Goal: Communication & Community: Answer question/provide support

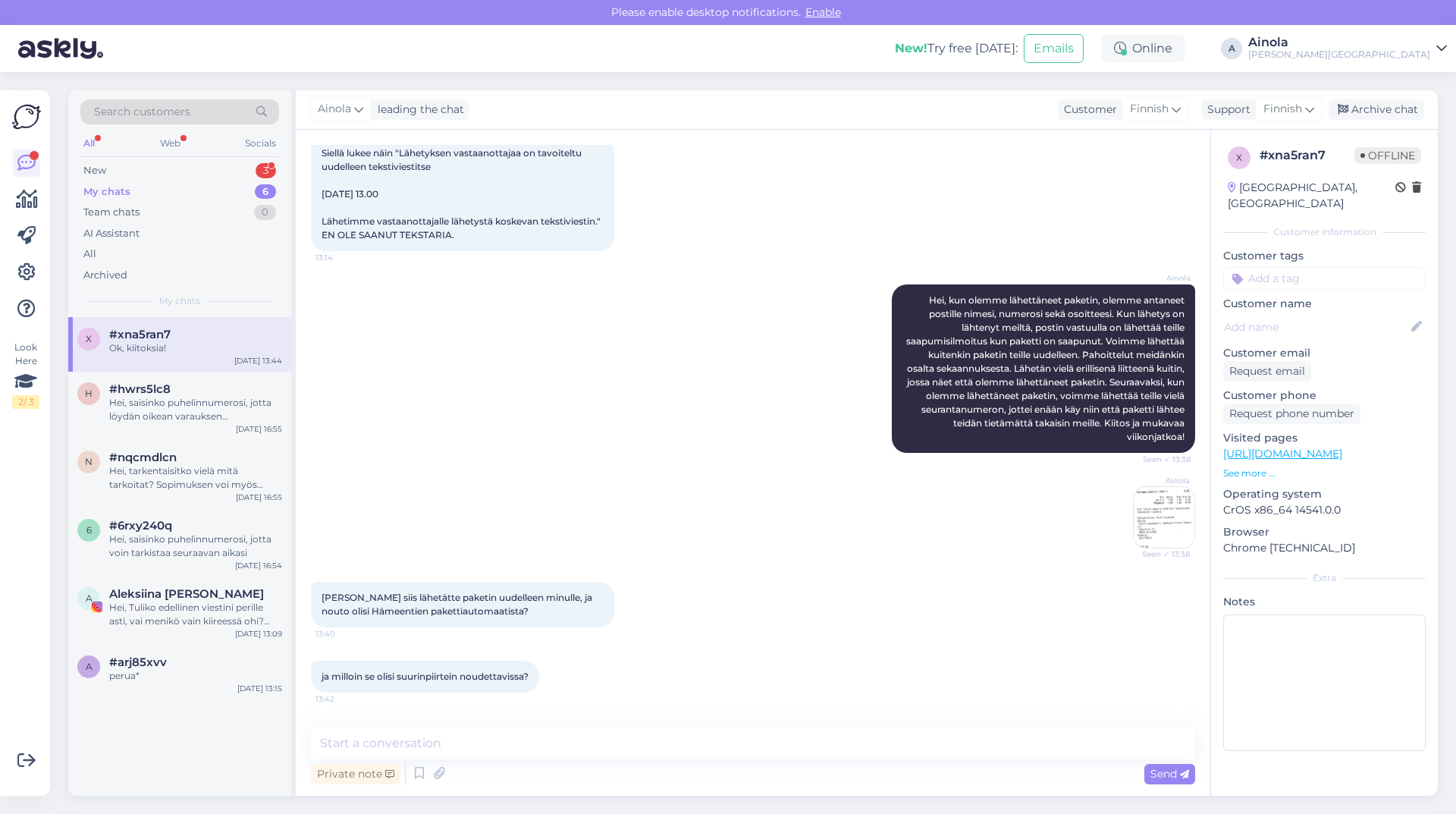
scroll to position [1138, 0]
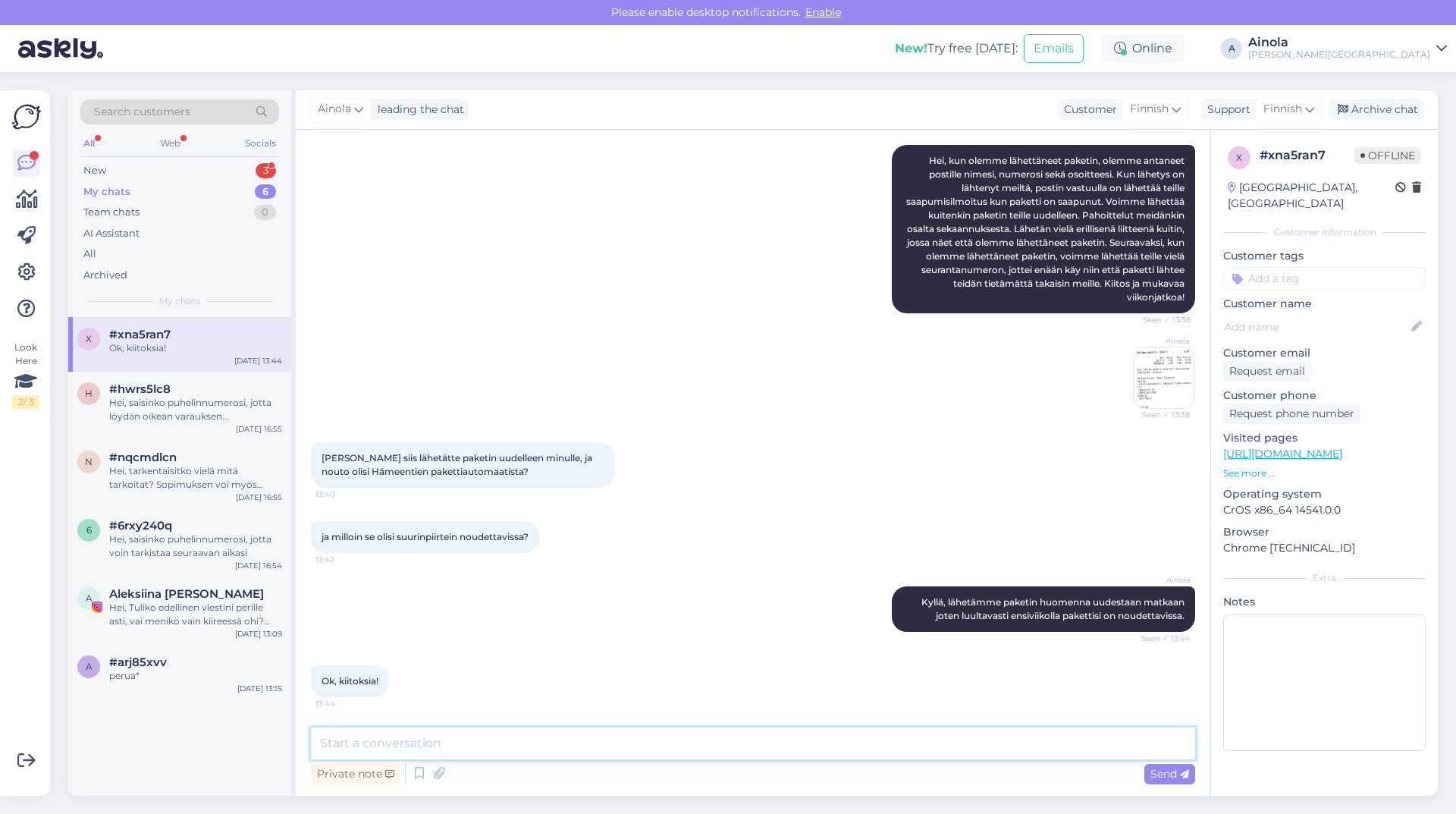
click at [414, 746] on textarea at bounding box center [753, 744] width 884 height 32
type textarea "h"
type textarea "Hei, paketti on nyt lähetetty teille. Paketin lähetystunnus on: JJFI00000210000…"
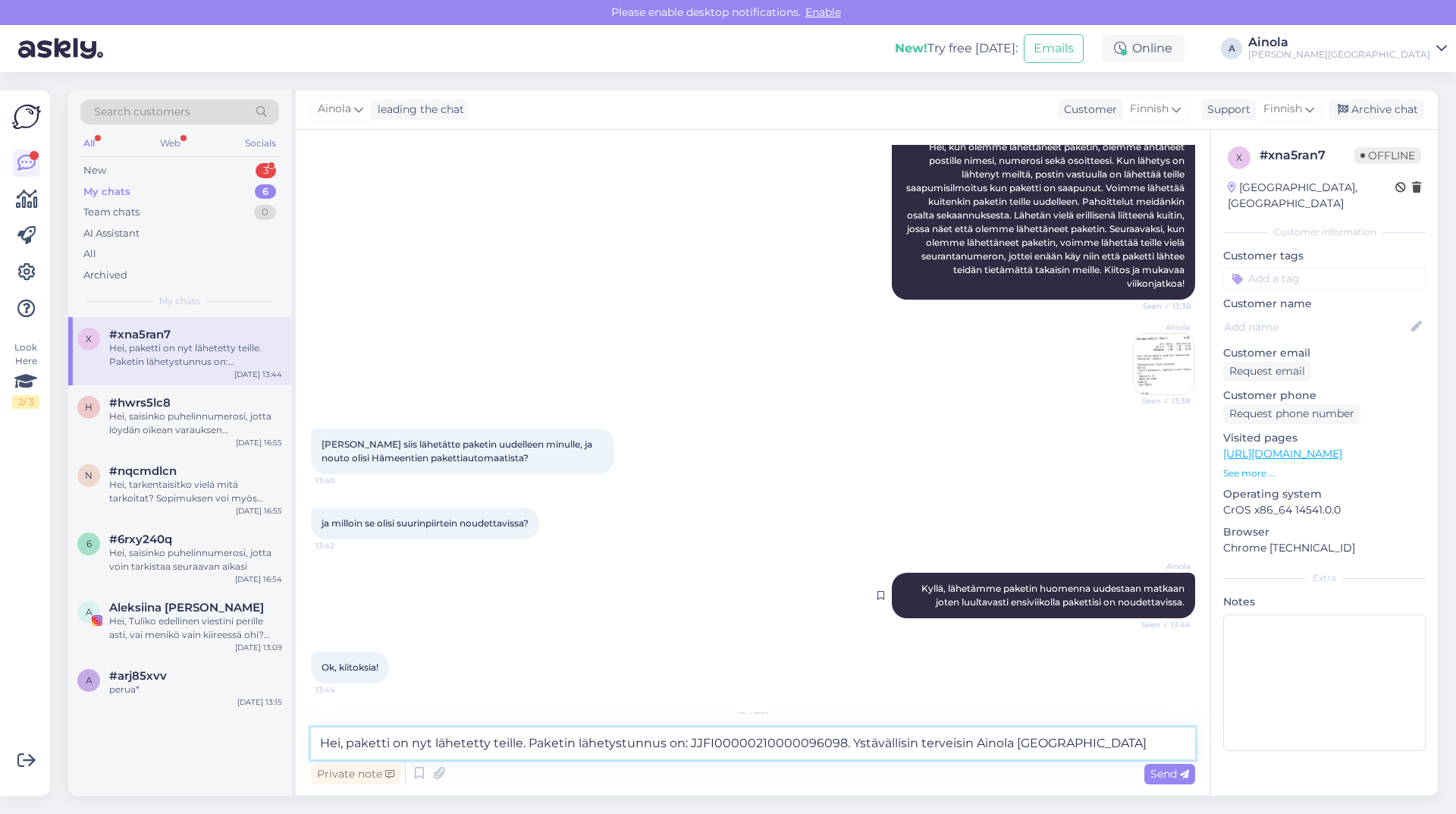
scroll to position [1262, 0]
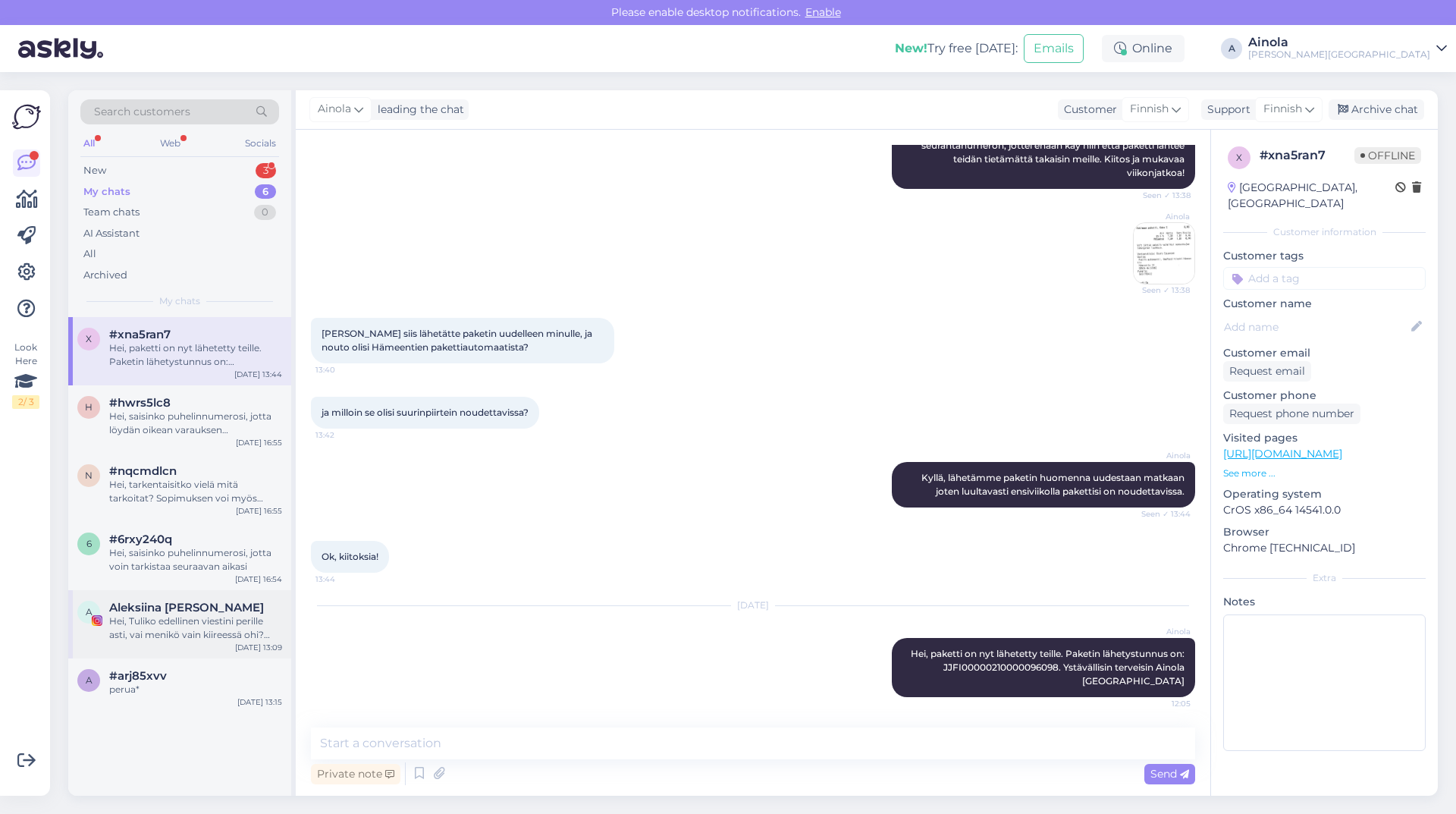
click at [171, 608] on span "Aleksiina [PERSON_NAME]" at bounding box center [187, 608] width 155 height 14
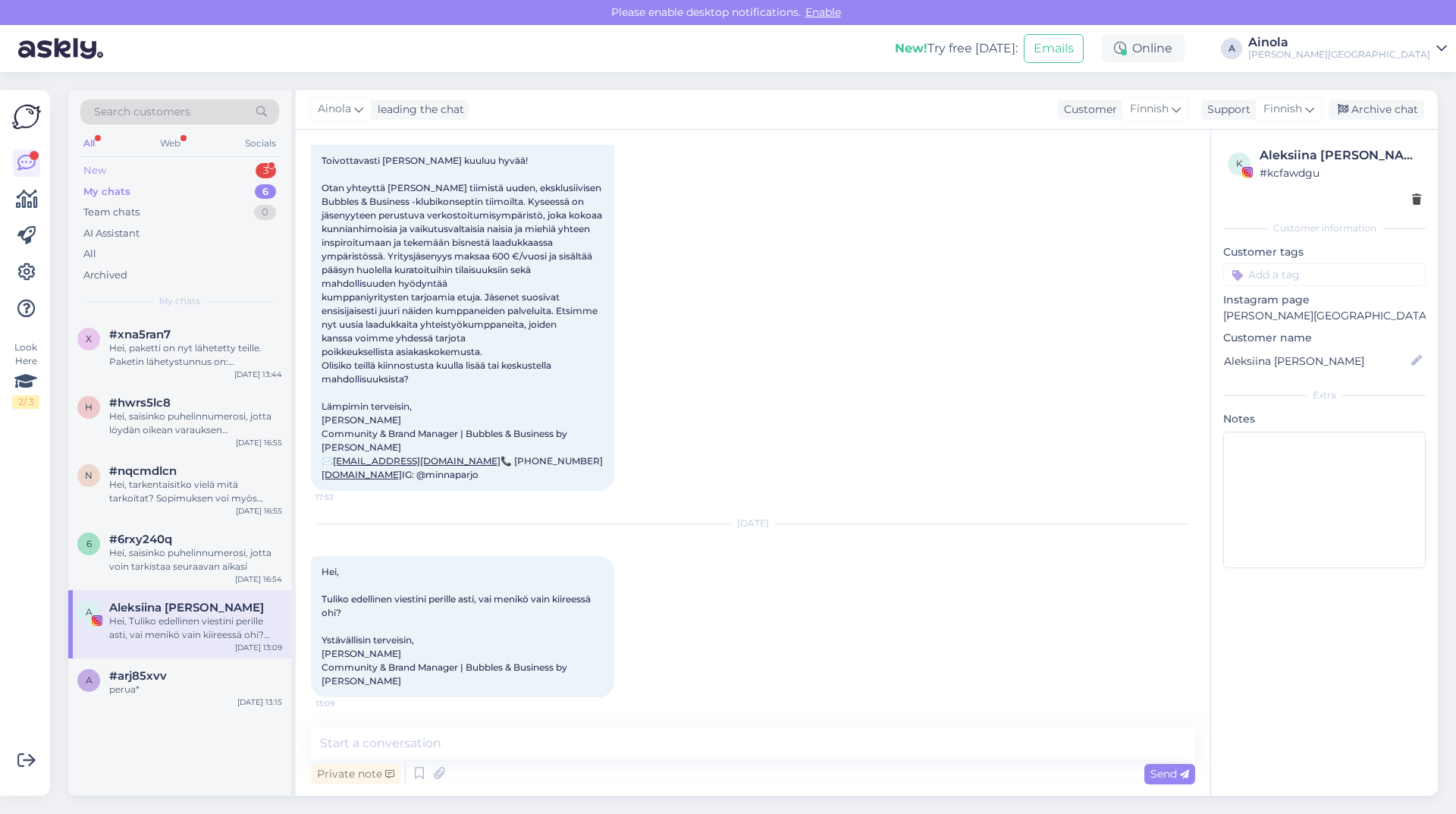
click at [265, 166] on div "3" at bounding box center [266, 170] width 21 height 15
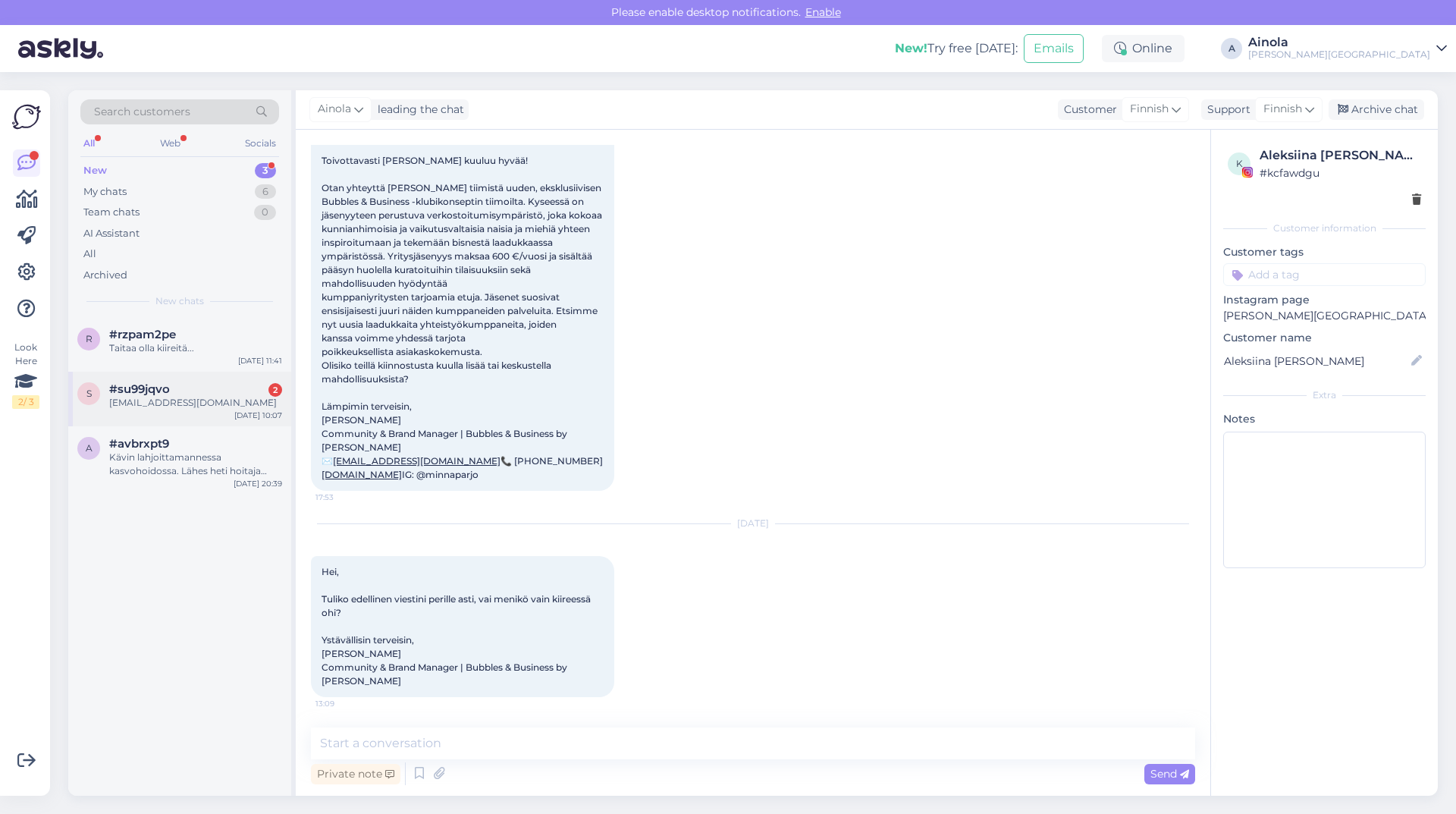
click at [209, 380] on div "s #su99jqvo 2 [EMAIL_ADDRESS][DOMAIN_NAME] [DATE] 10:07" at bounding box center [180, 399] width 223 height 55
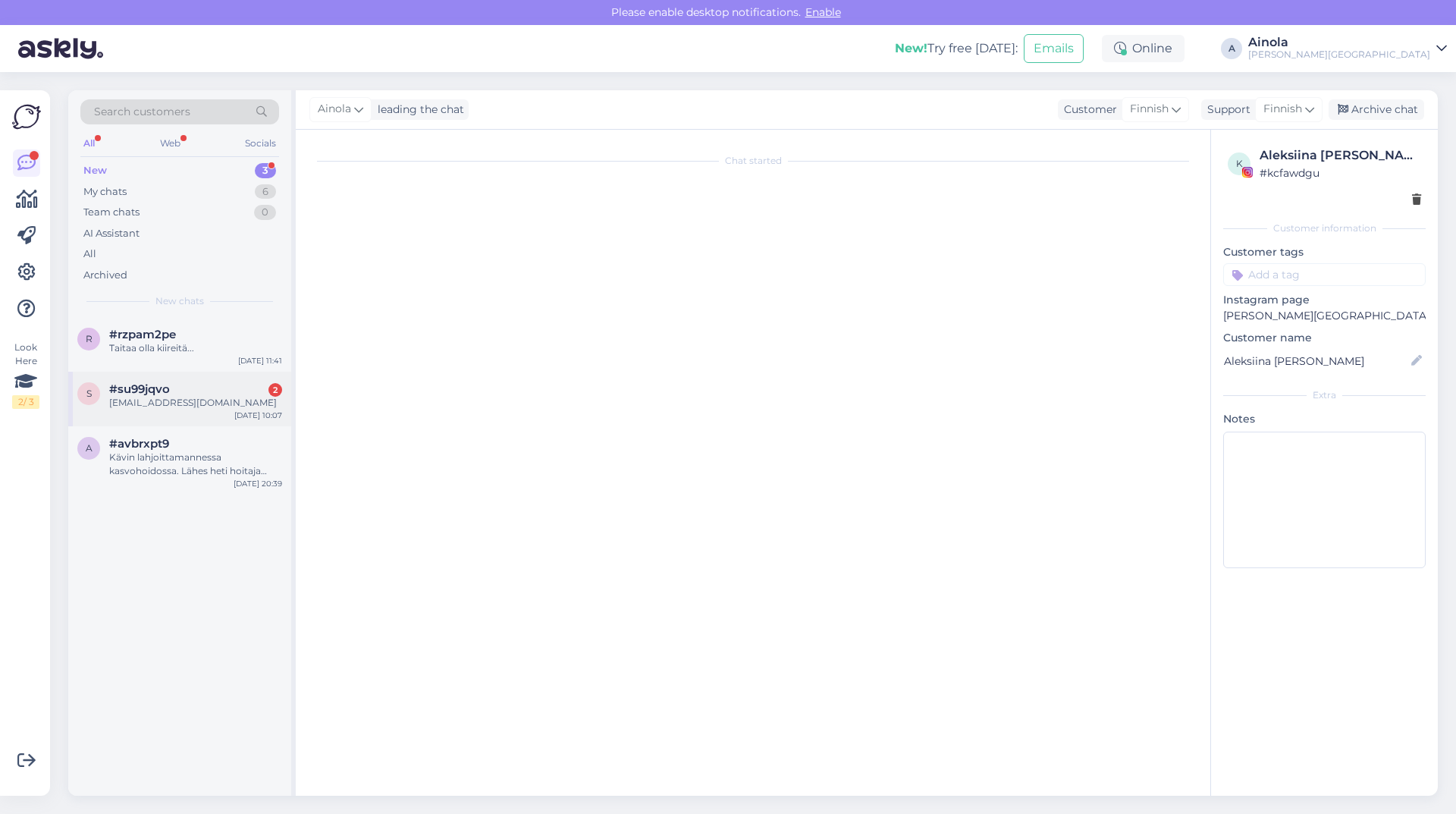
scroll to position [0, 0]
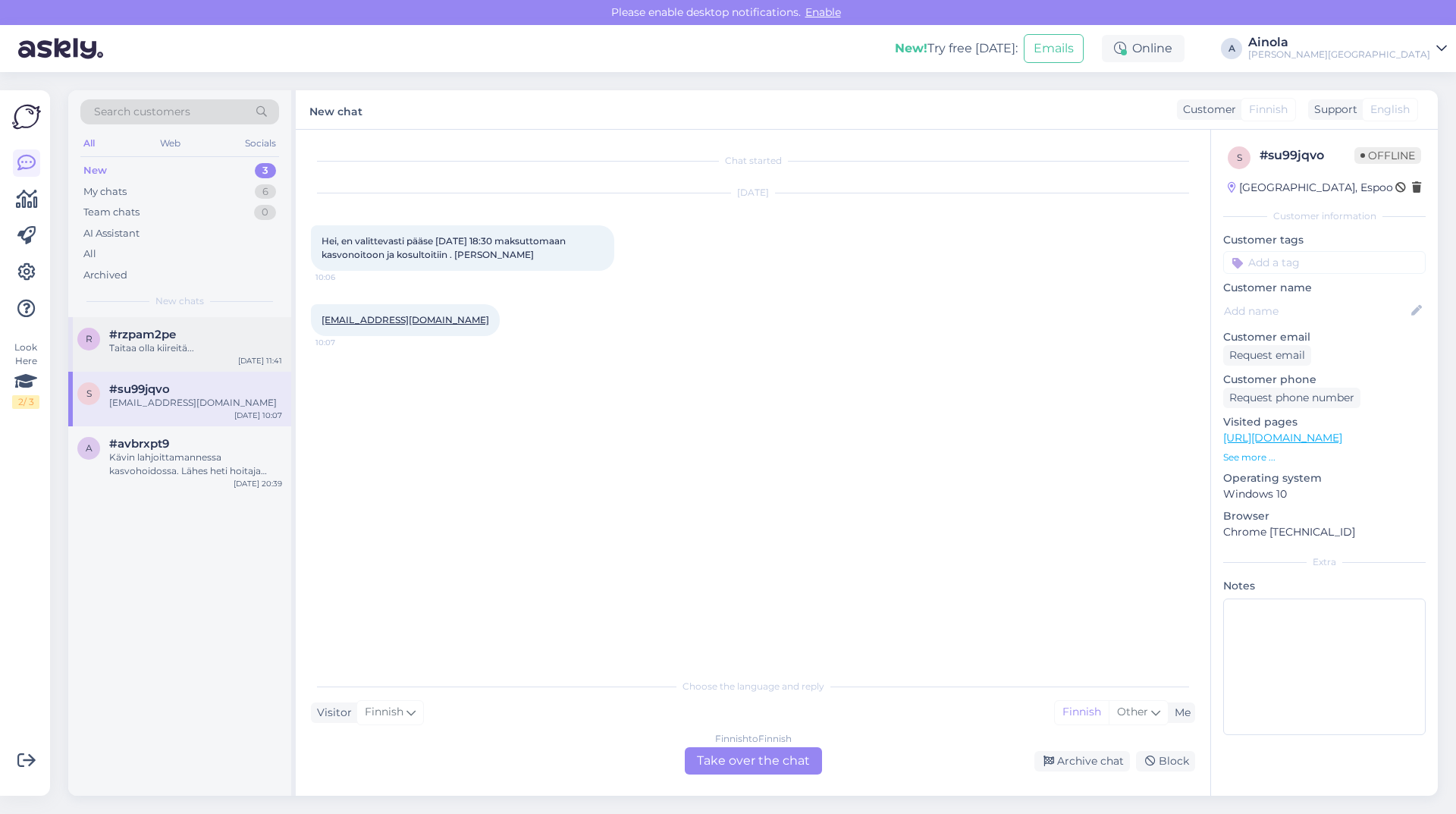
click at [194, 347] on div "Taitaa olla kiireitä..." at bounding box center [195, 348] width 173 height 14
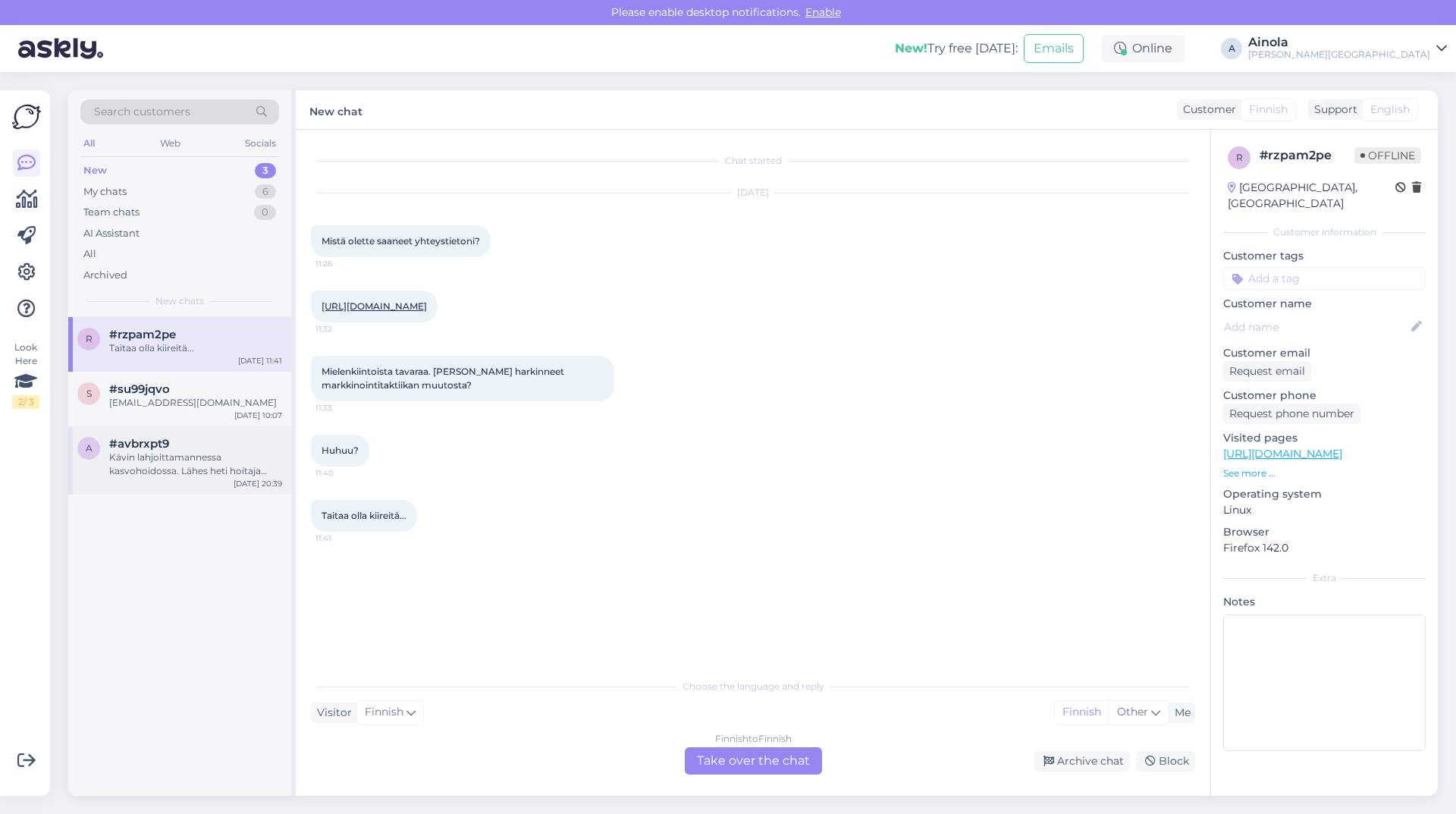
click at [207, 455] on div "Kävin lahjoittamannessa kasvohoidossa. Lähes heti hoitaja alkoi tyrkyttämään ka…" at bounding box center [195, 464] width 173 height 27
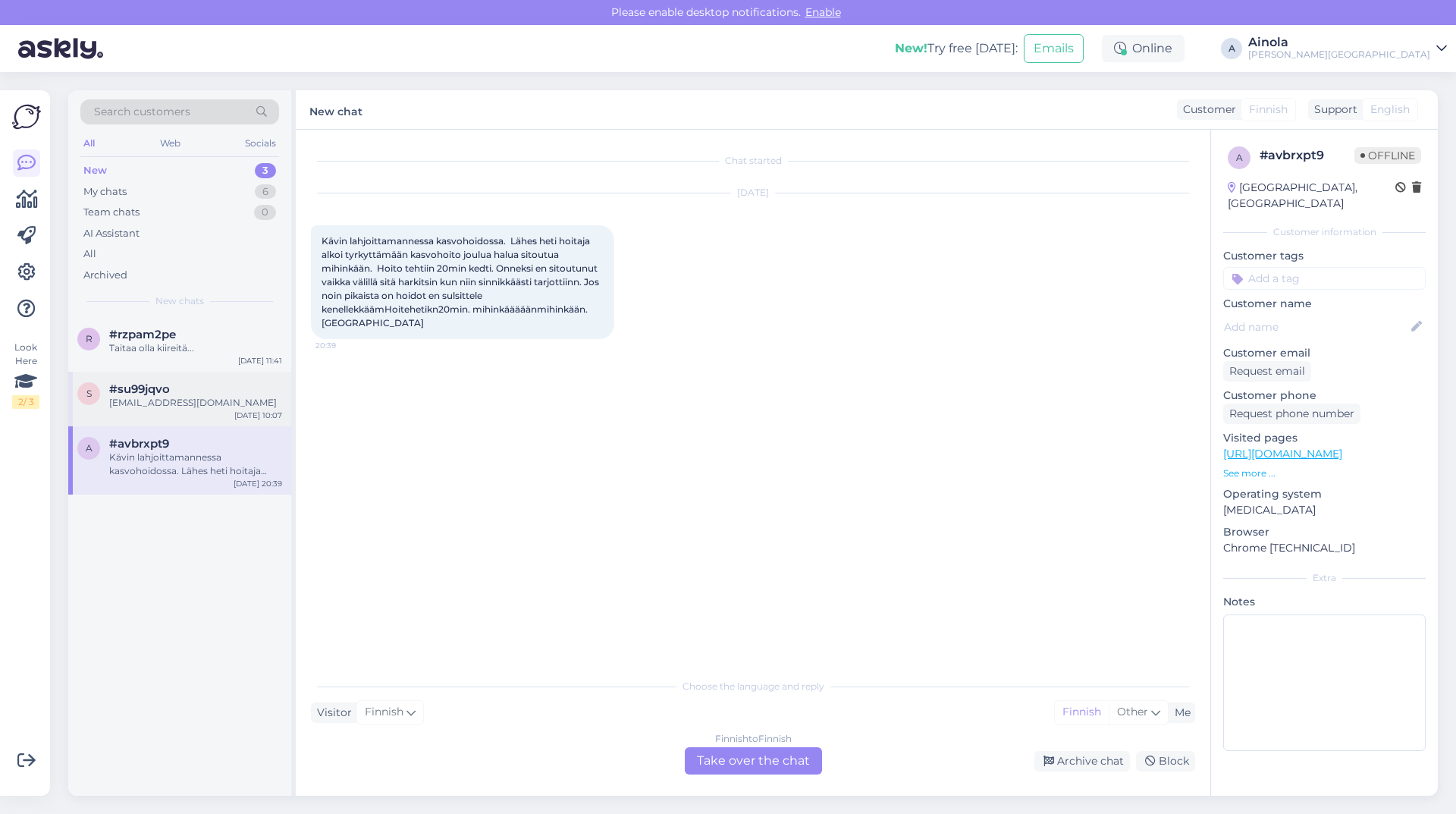
click at [214, 414] on div "s #su99jqvo [EMAIL_ADDRESS][DOMAIN_NAME] [DATE] 10:07" at bounding box center [180, 399] width 223 height 55
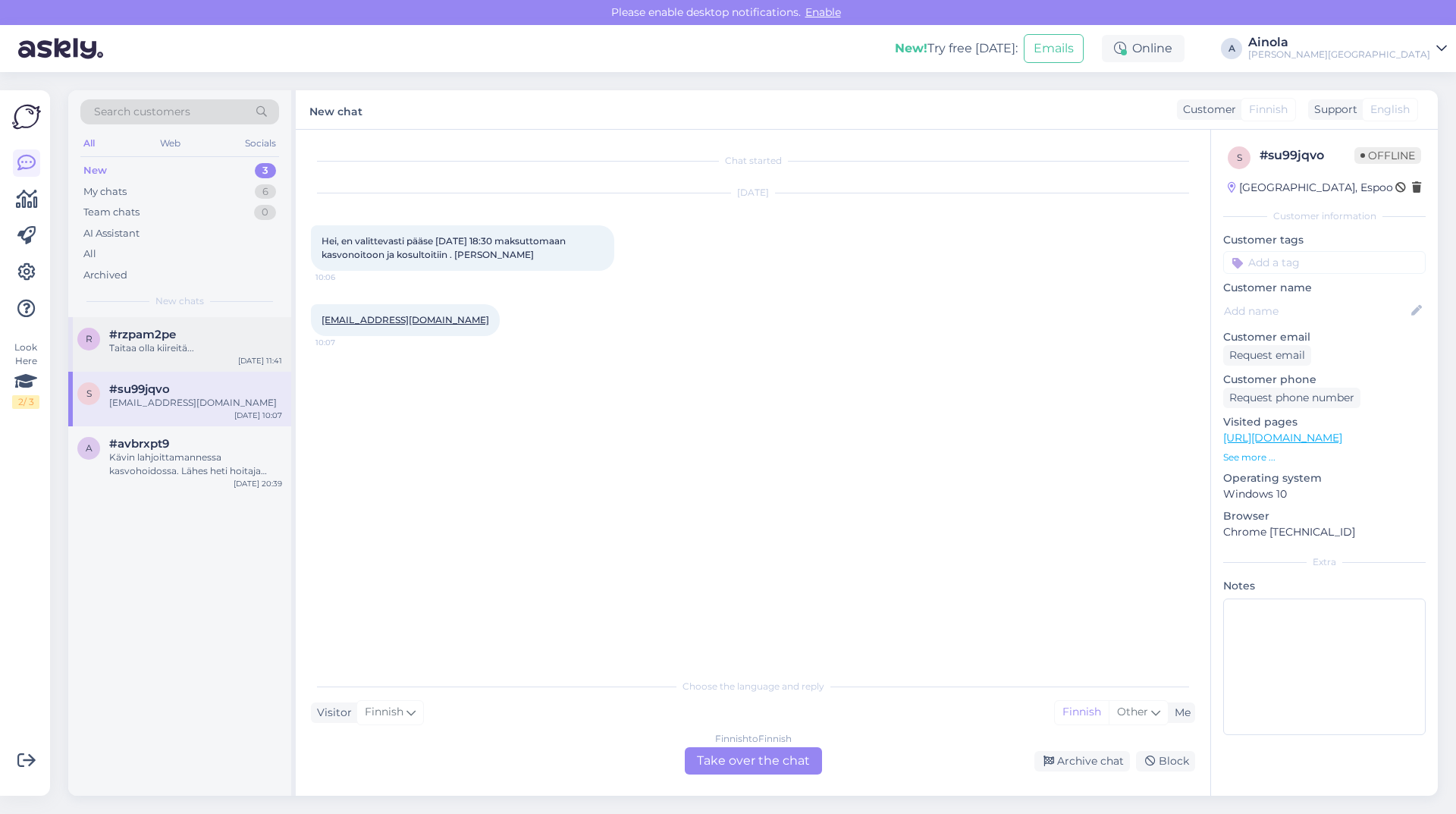
click at [219, 323] on div "r #rzpam2pe Taitaa olla kiireitä... [DATE] 11:41" at bounding box center [180, 344] width 223 height 55
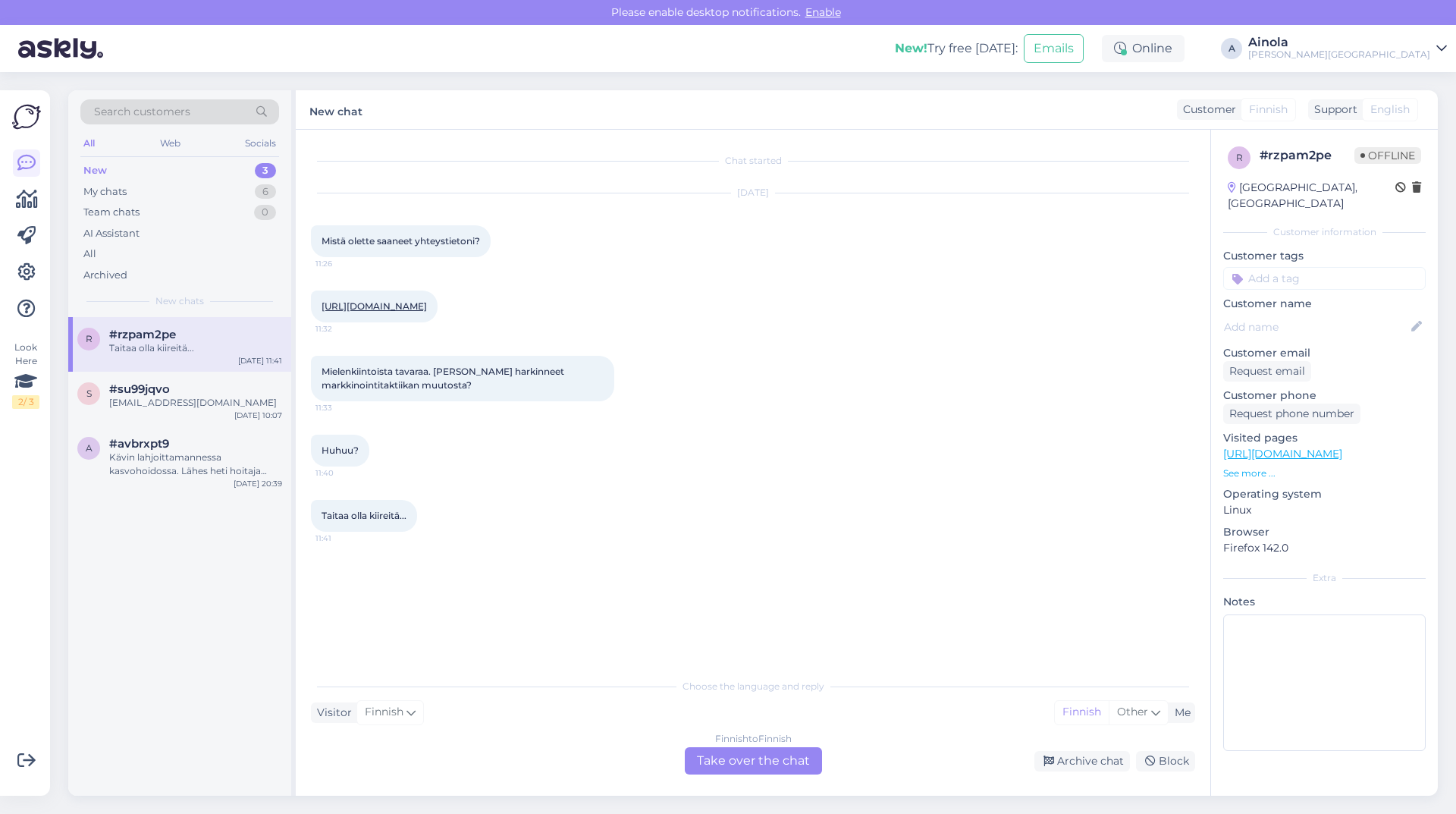
click at [781, 759] on div "Finnish to Finnish Take over the chat" at bounding box center [754, 760] width 137 height 27
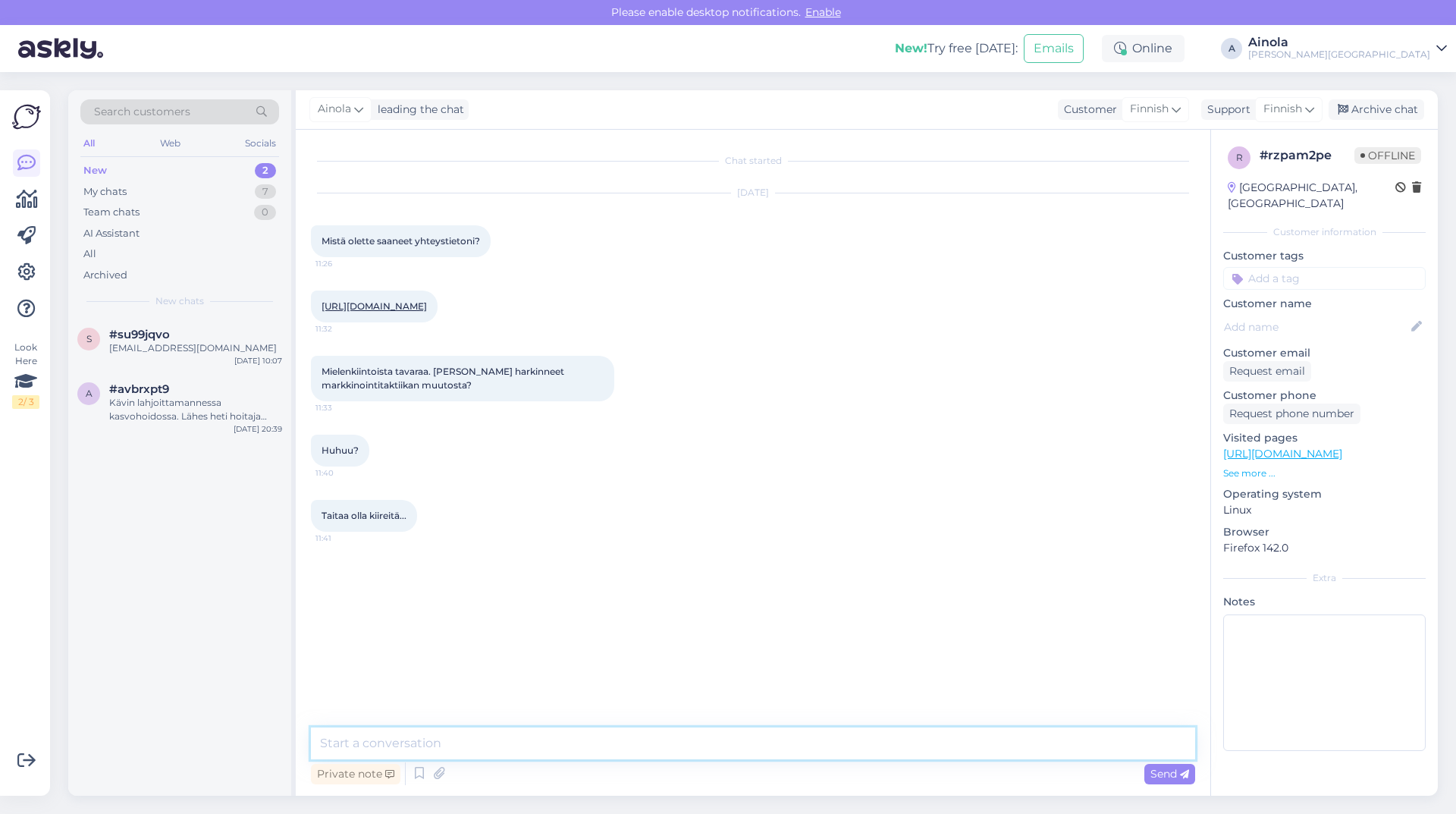
click at [461, 745] on textarea at bounding box center [753, 744] width 884 height 32
paste textarea "Loremipsumdolo sitamet consecteturadipiscingeli. Se do ei temporin utlaboree do…"
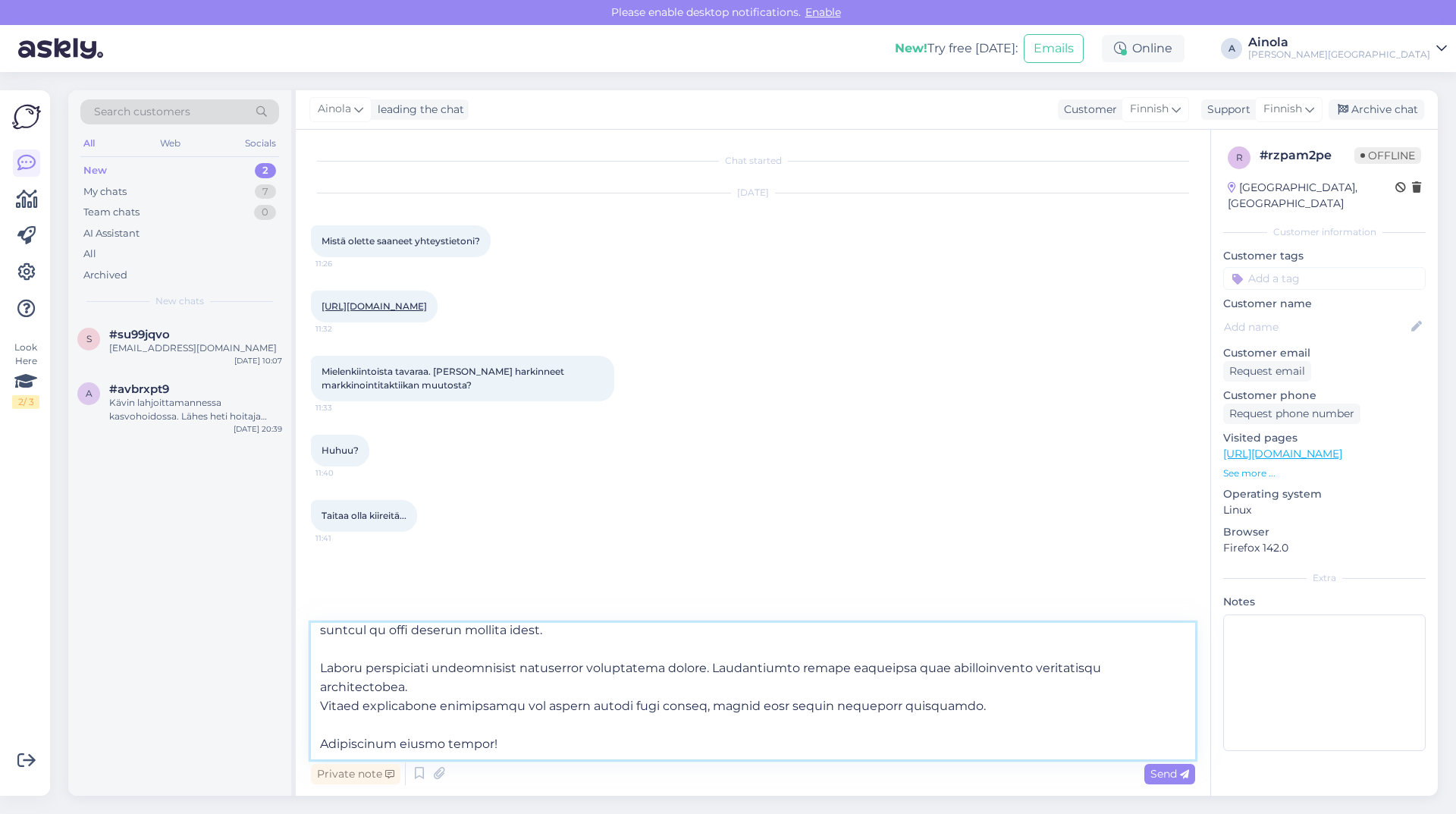
scroll to position [331, 0]
click at [434, 725] on textarea at bounding box center [753, 691] width 884 height 136
click at [388, 726] on textarea at bounding box center [753, 691] width 884 height 136
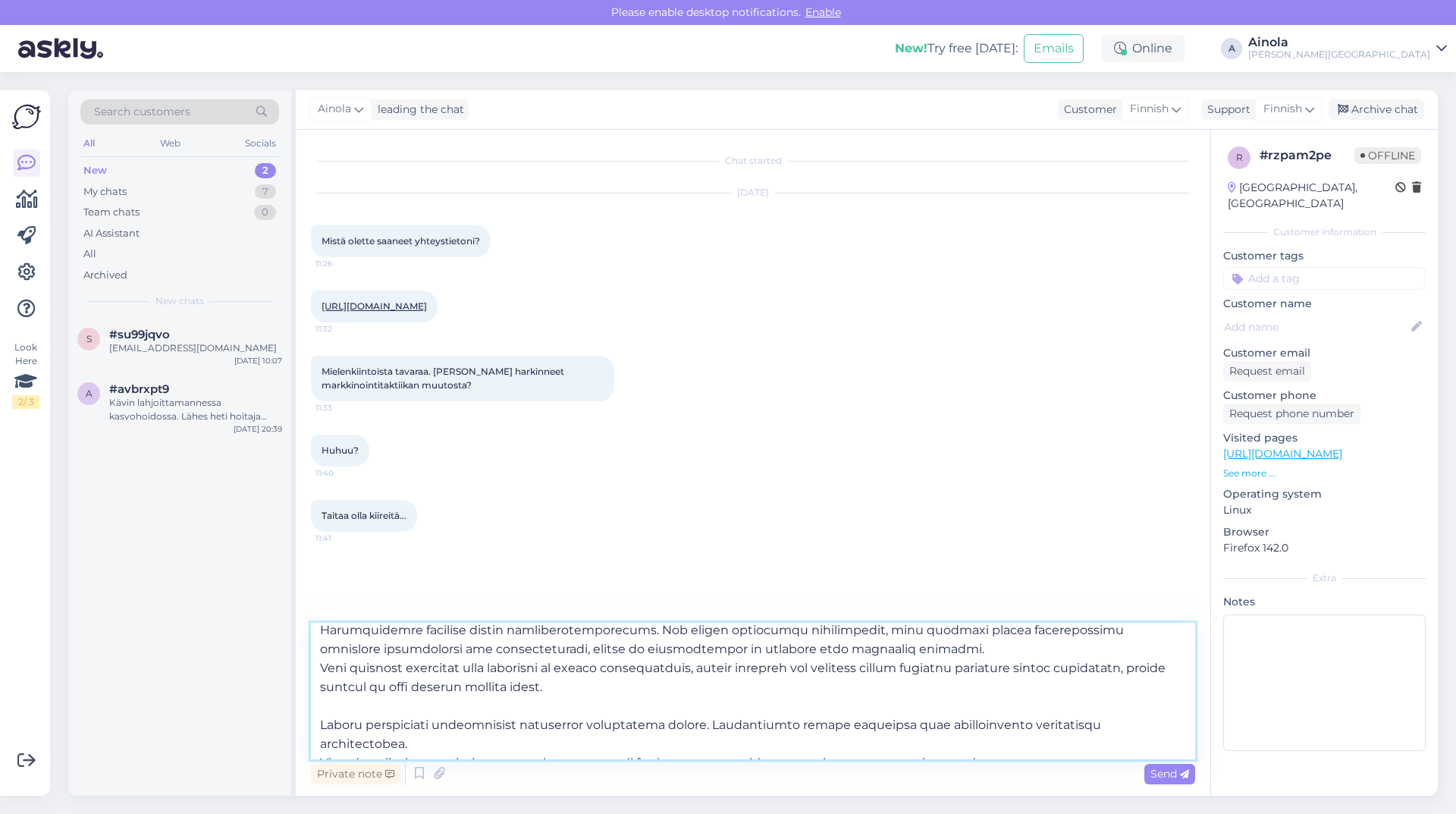
click at [316, 720] on textarea at bounding box center [753, 691] width 884 height 136
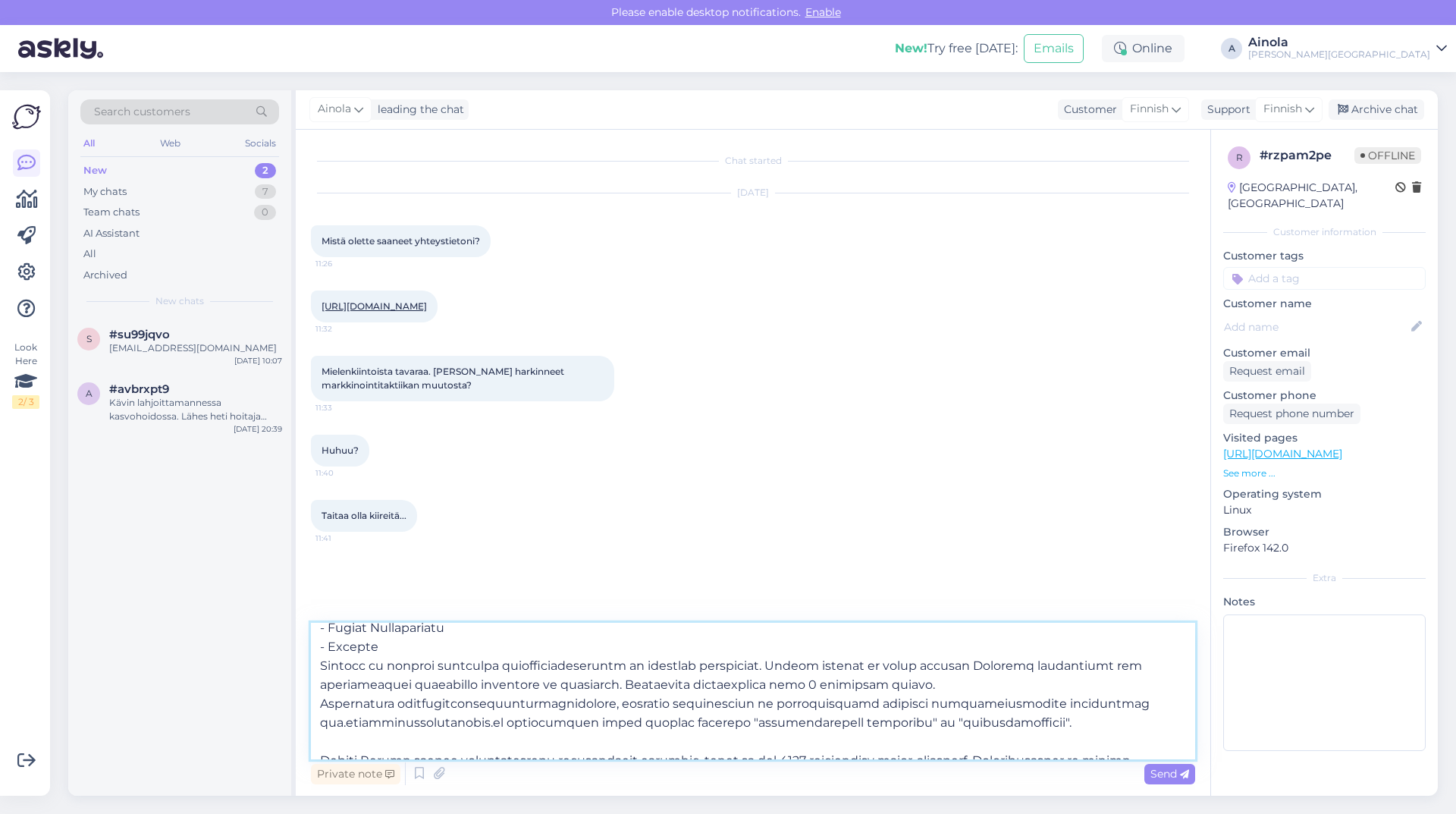
scroll to position [160, 0]
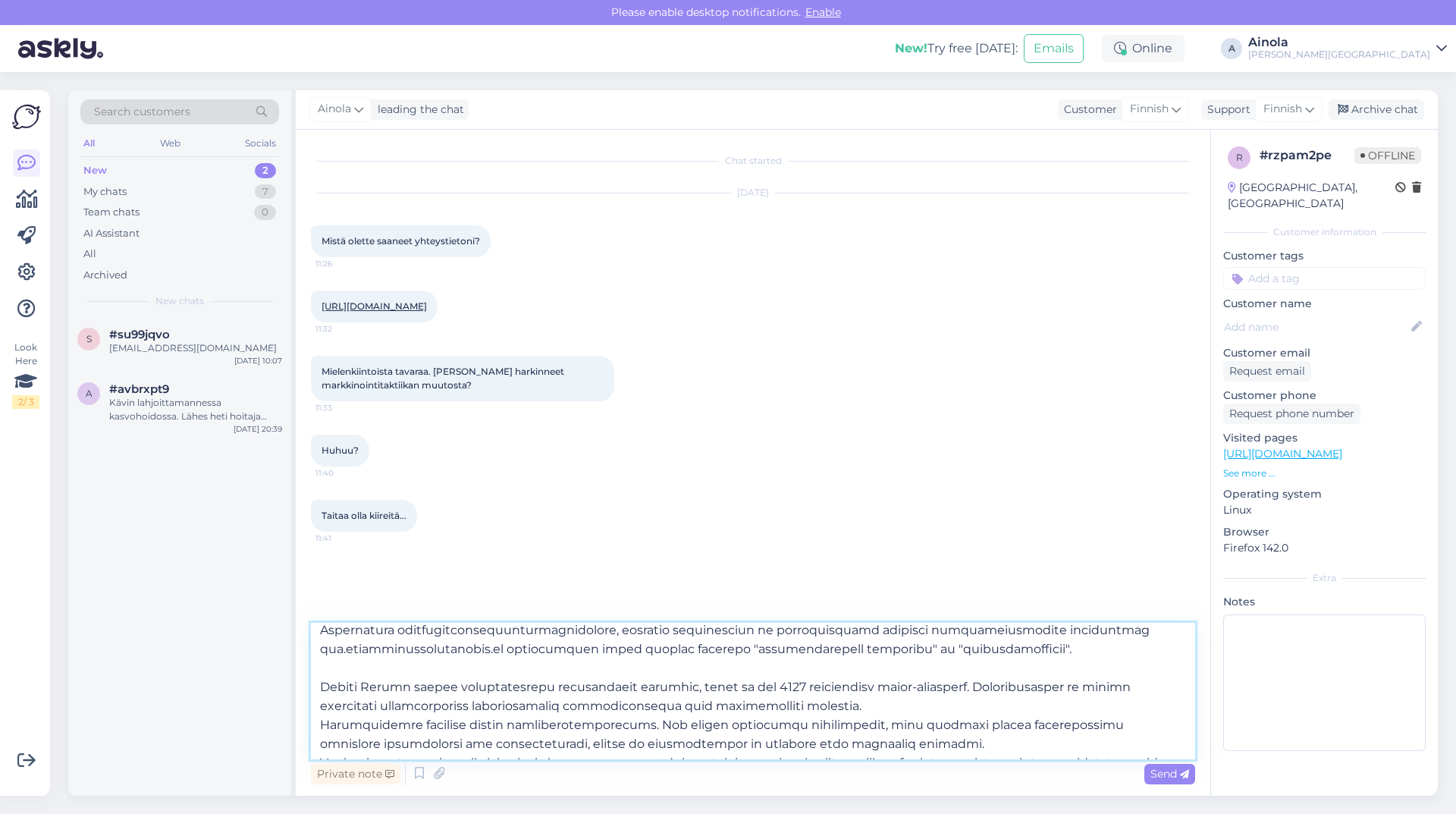
click at [314, 683] on textarea at bounding box center [753, 691] width 884 height 136
type textarea "Lor ip dolors ametconse. Adipiscingelit seddoei temporincididuntutlabore. Et do…"
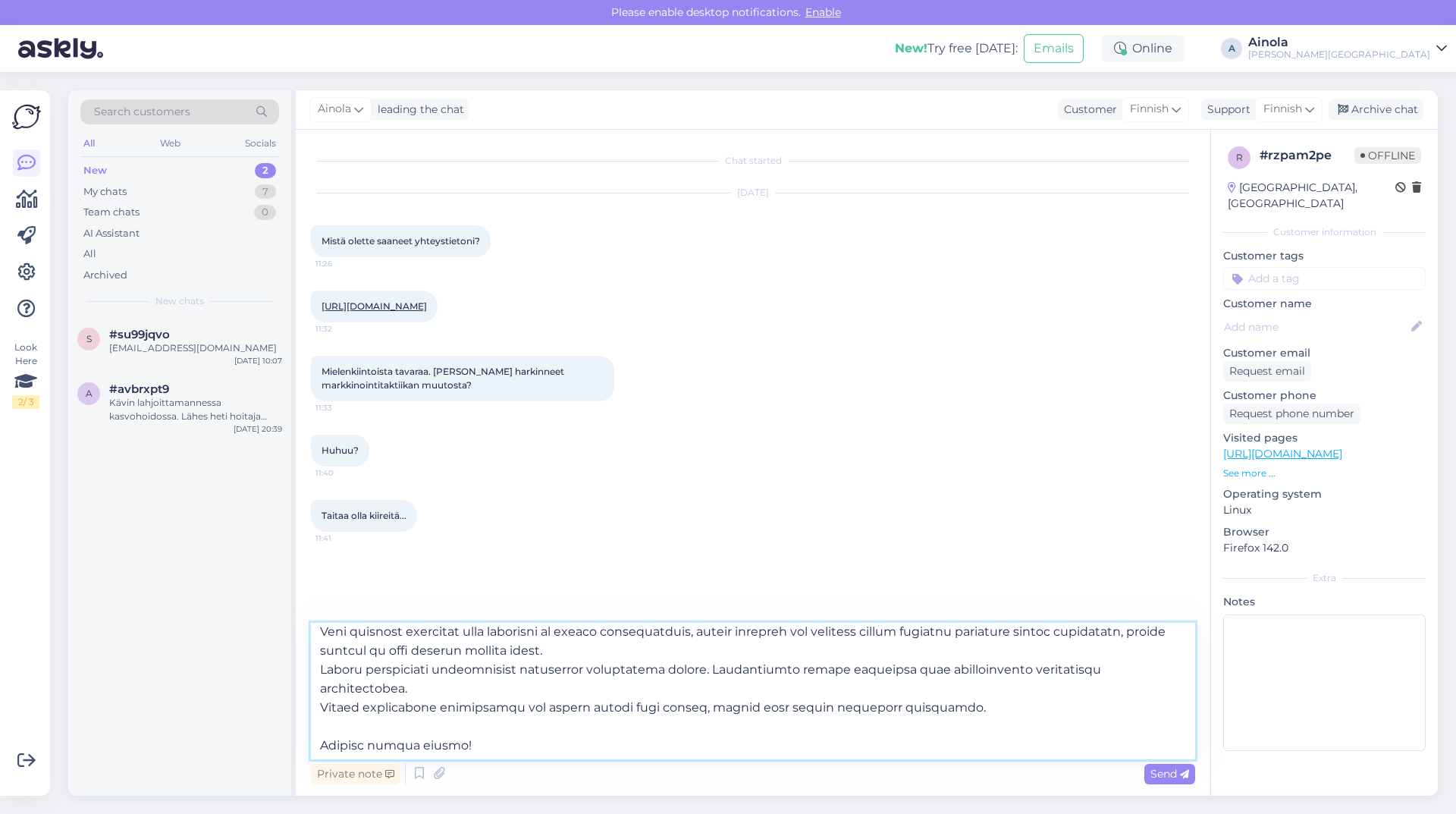
scroll to position [293, 0]
click at [482, 728] on textarea at bounding box center [753, 691] width 884 height 136
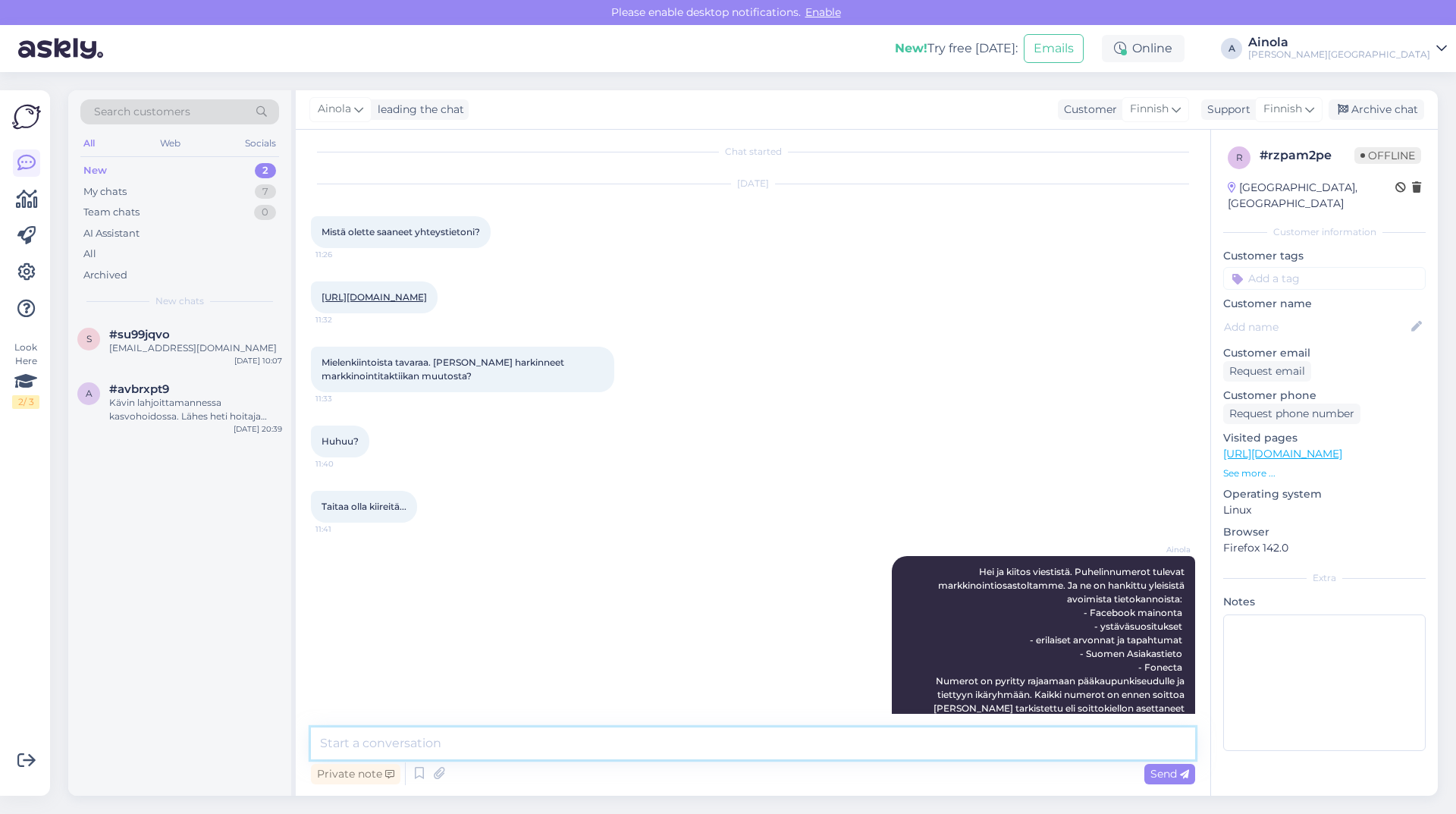
scroll to position [0, 0]
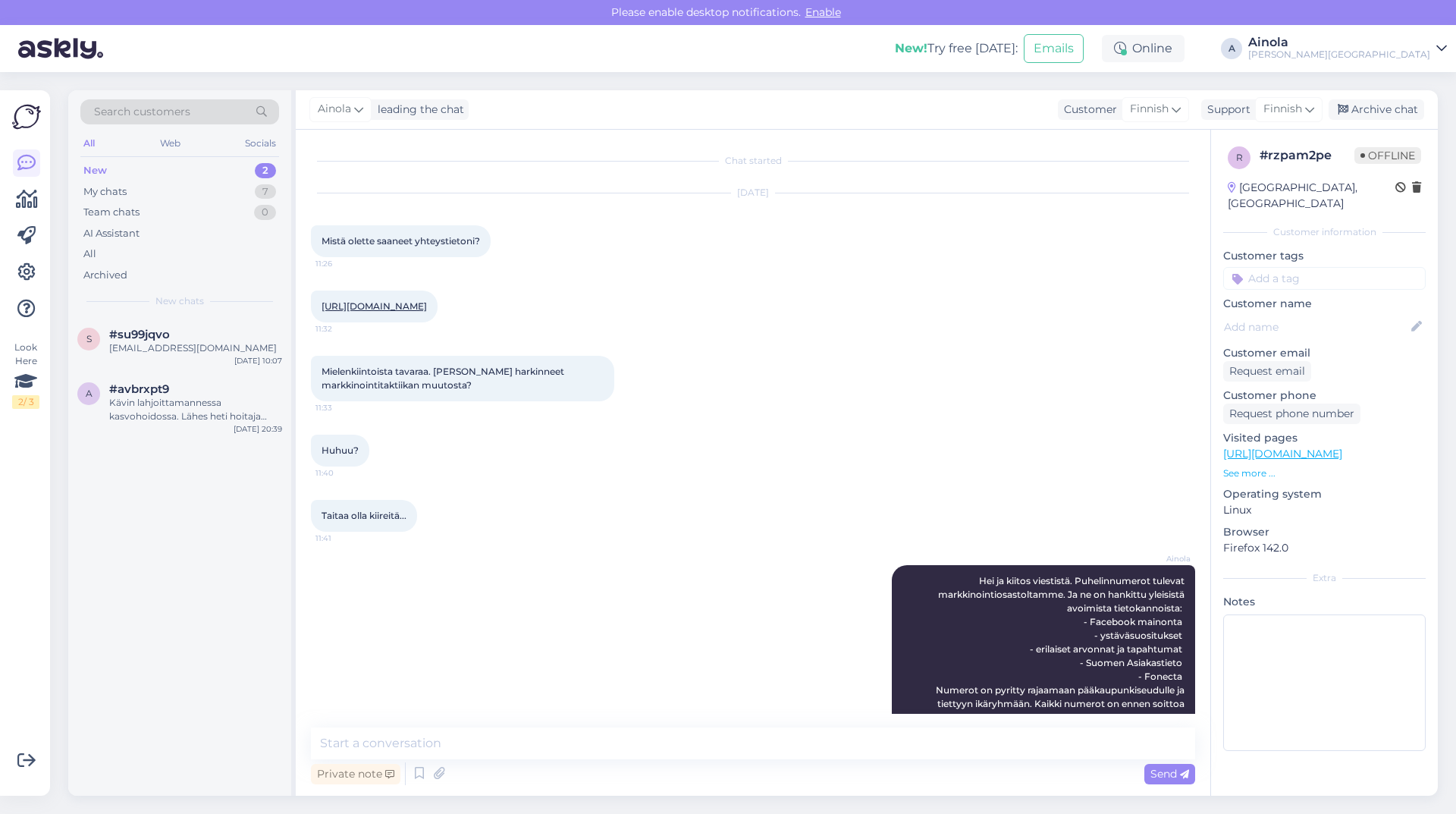
click at [267, 168] on div "2" at bounding box center [265, 170] width 21 height 15
click at [406, 521] on span "Taitaa olla kiireitä..." at bounding box center [364, 515] width 85 height 11
click at [264, 172] on div "2" at bounding box center [265, 170] width 21 height 15
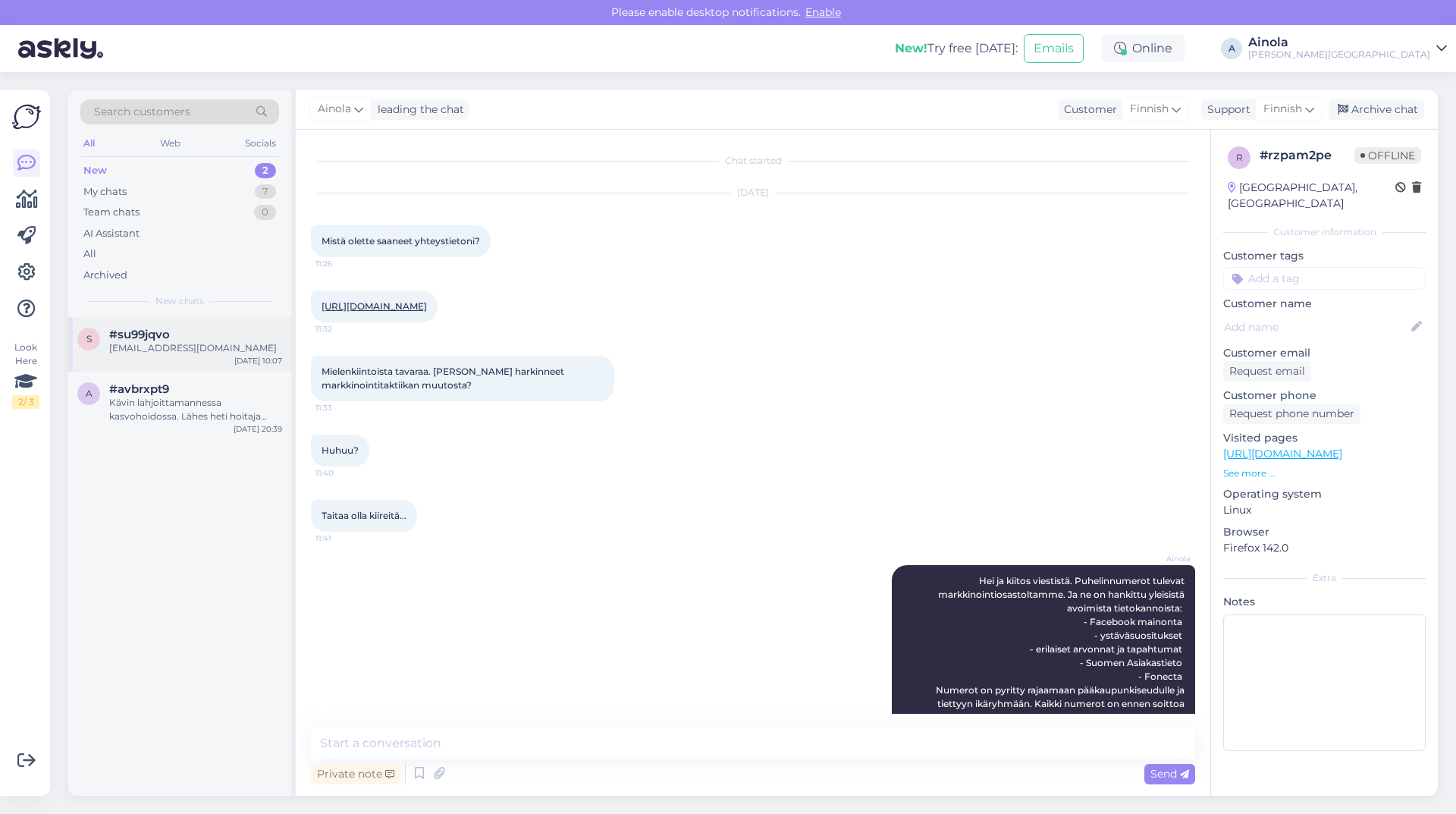
click at [188, 335] on div "#su99jqvo" at bounding box center [195, 334] width 173 height 14
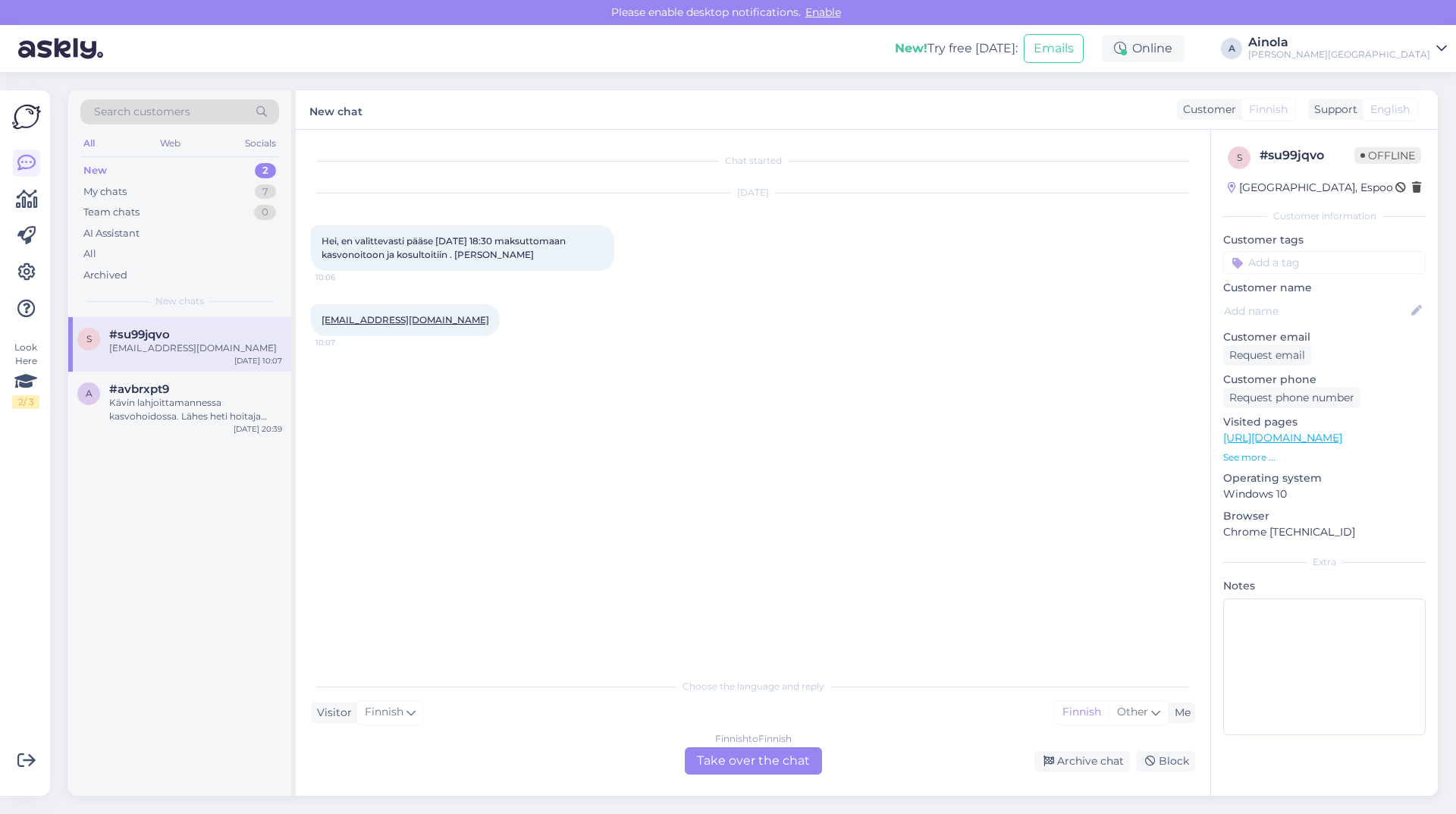
click at [749, 752] on div "Finnish to Finnish Take over the chat" at bounding box center [754, 760] width 137 height 27
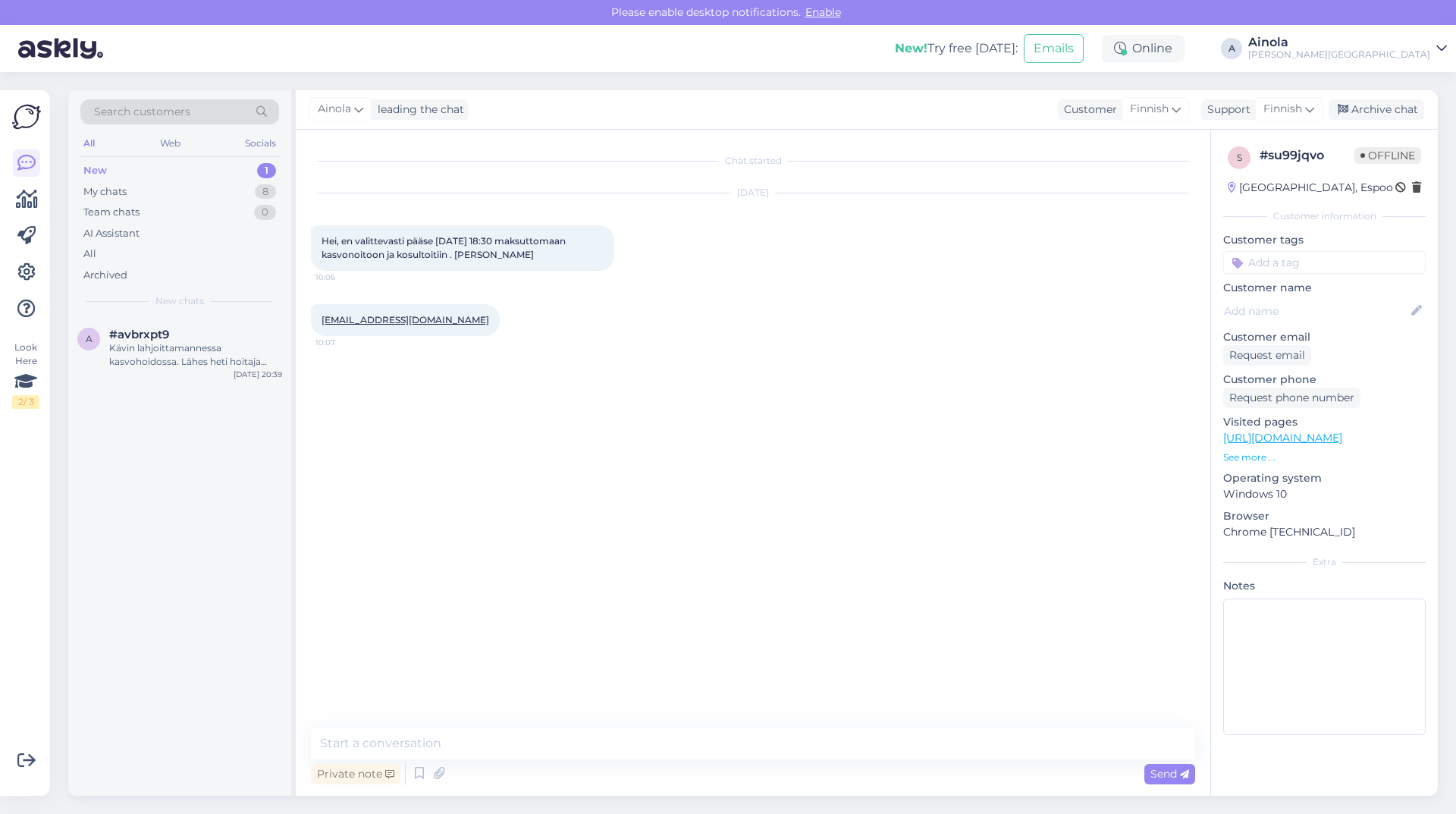
drag, startPoint x: 455, startPoint y: 249, endPoint x: 544, endPoint y: 254, distance: 89.1
click at [544, 254] on div "Hei, en valittevasti pääse [DATE] 18:30 maksuttomaan kasvonoitoon ja kosultoiti…" at bounding box center [462, 248] width 303 height 45
copy span "[PERSON_NAME]"
click at [458, 753] on textarea at bounding box center [753, 744] width 884 height 32
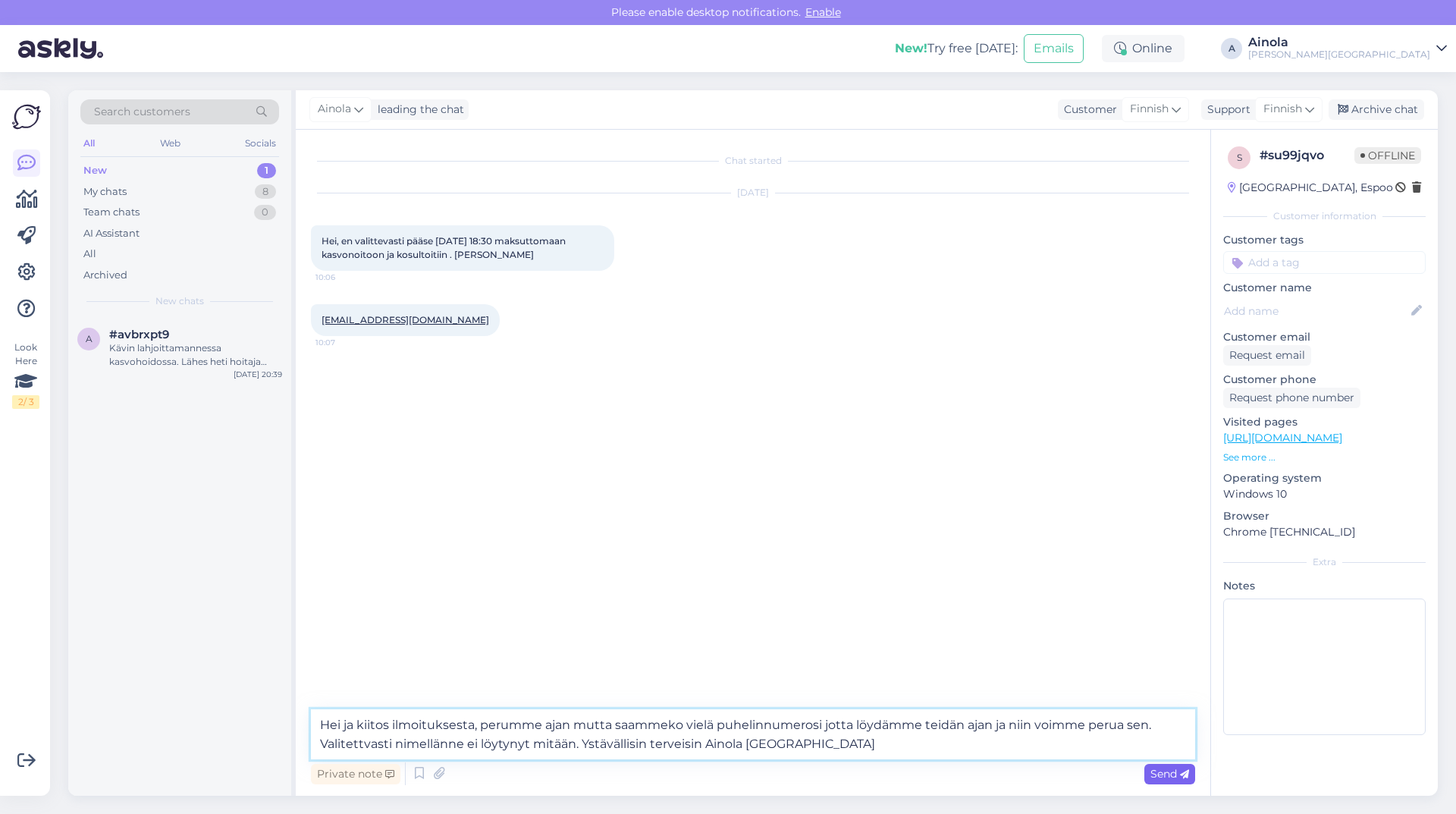
type textarea "Hei ja kiitos ilmoituksesta, perumme ajan mutta saammeko vielä puhelinnumerosi …"
click at [1176, 768] on span "Send" at bounding box center [1169, 774] width 39 height 14
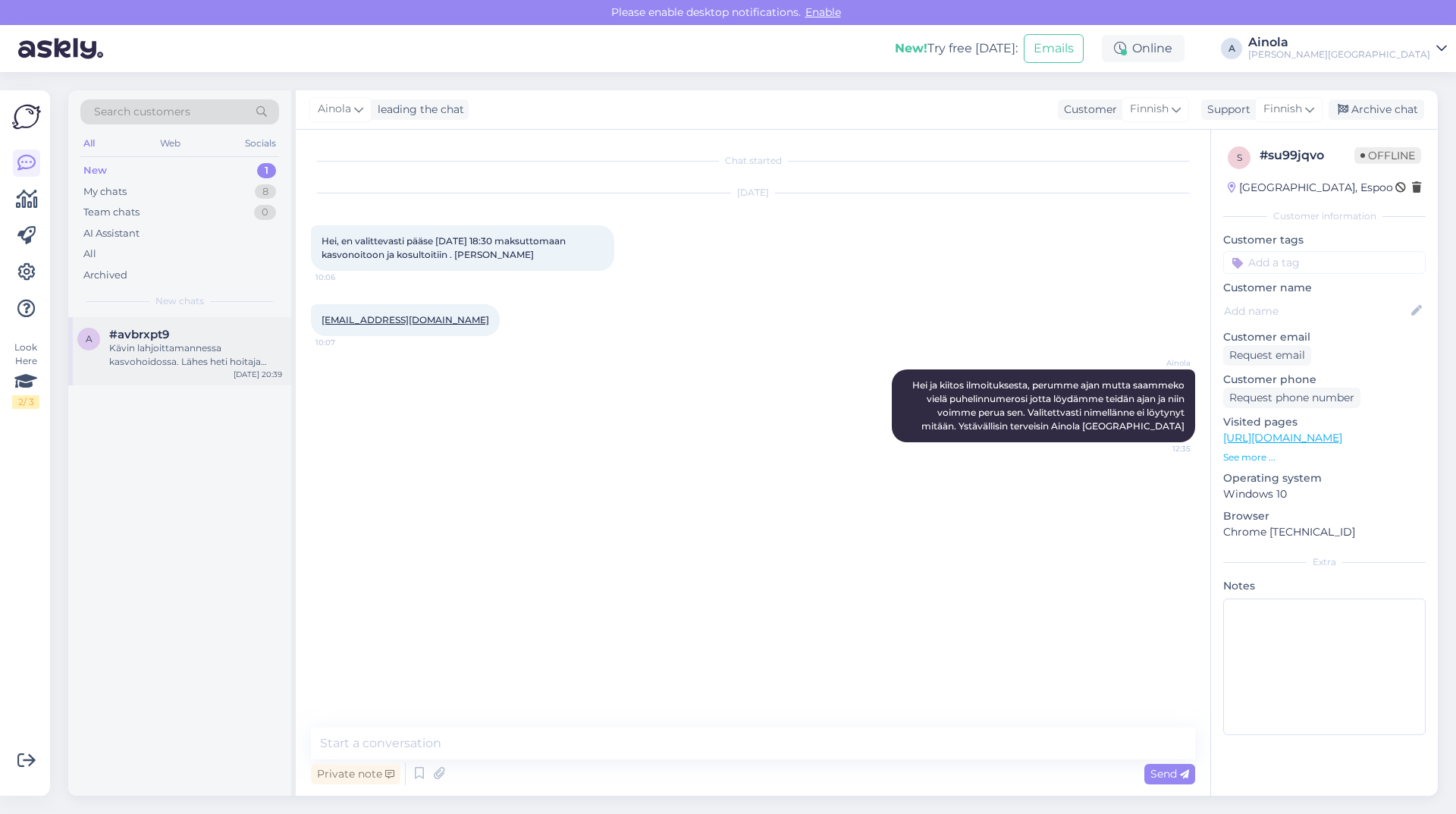
click at [192, 368] on div "Kävin lahjoittamannessa kasvohoidossa. Lähes heti hoitaja alkoi tyrkyttämään ka…" at bounding box center [195, 354] width 173 height 27
